Goal: Navigation & Orientation: Go to known website

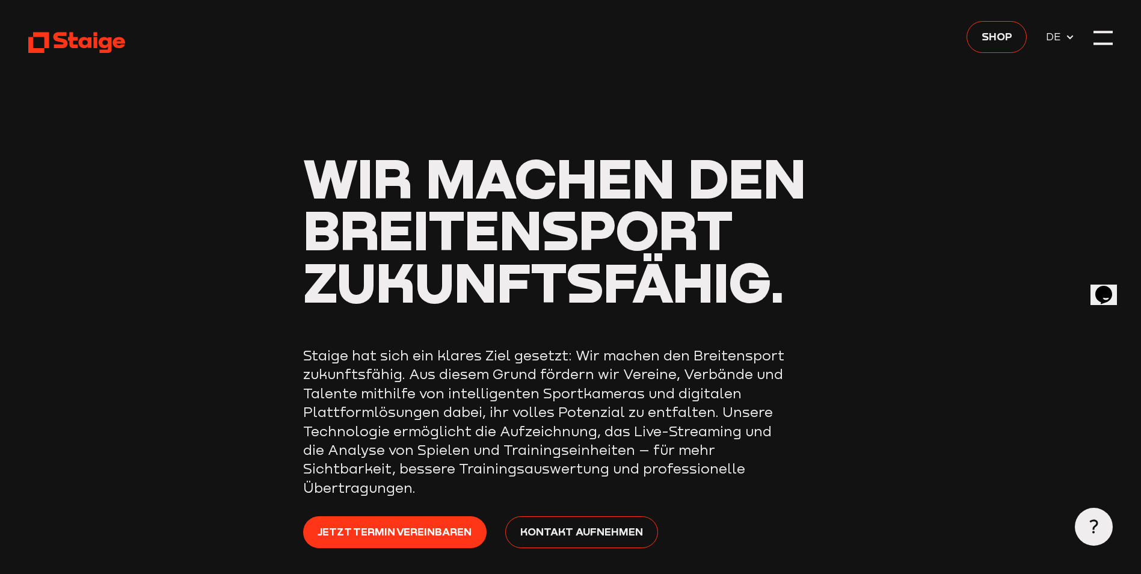
click at [1092, 36] on header "Wir machen den Breitensport zukunftsfähig. Staige hat sich ein klares Ziel gese…" at bounding box center [570, 321] width 1084 height 643
click at [1099, 37] on div at bounding box center [1102, 37] width 19 height 19
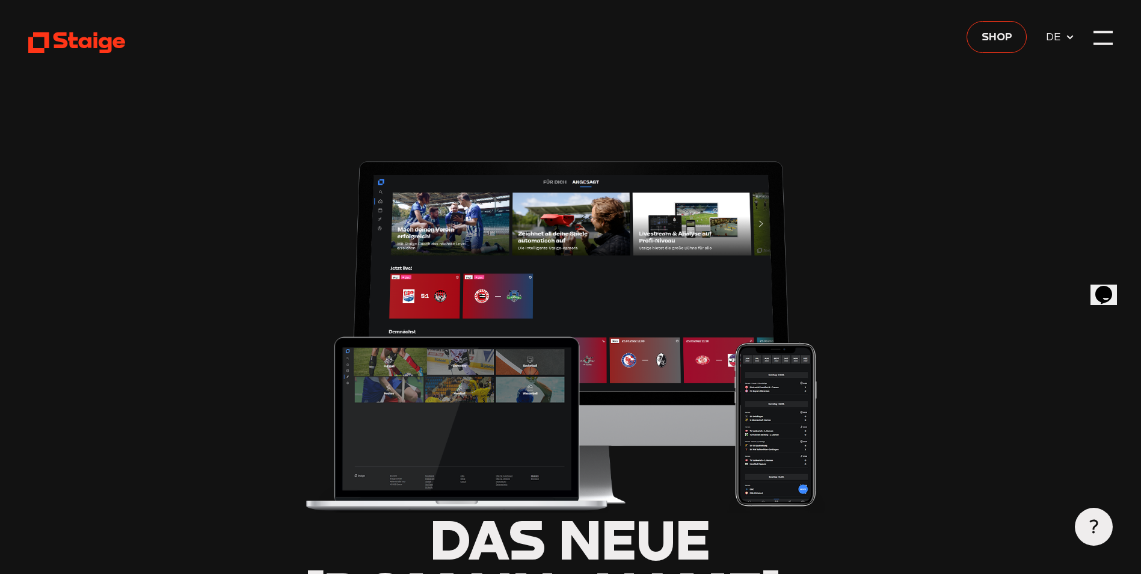
type input "0.8"
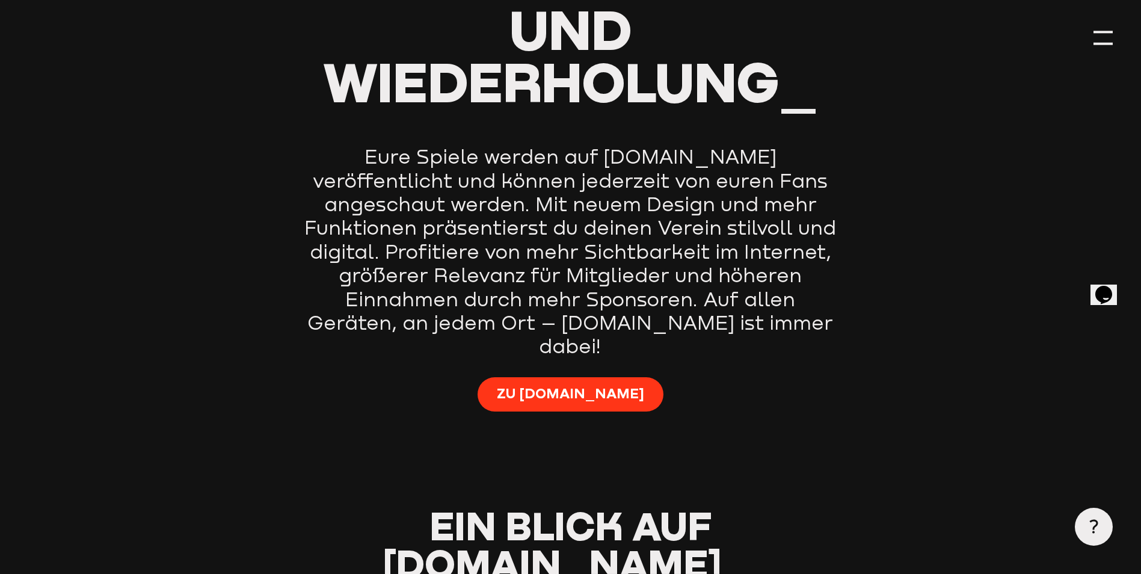
scroll to position [842, 0]
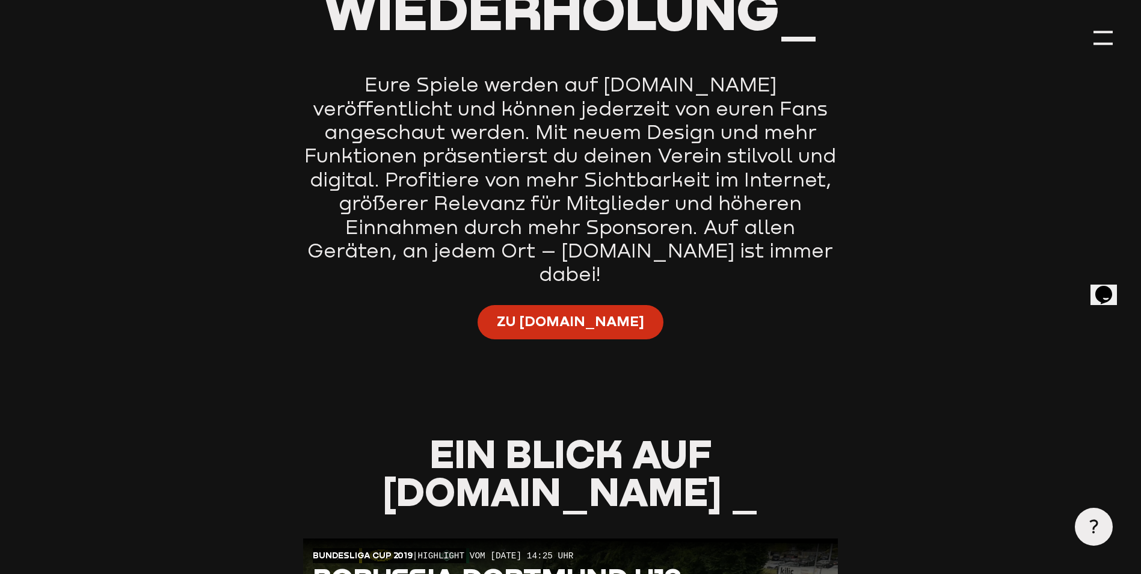
click at [602, 311] on span "Zu [DOMAIN_NAME]" at bounding box center [570, 320] width 147 height 19
